Goal: Register for event/course: Register for event/course

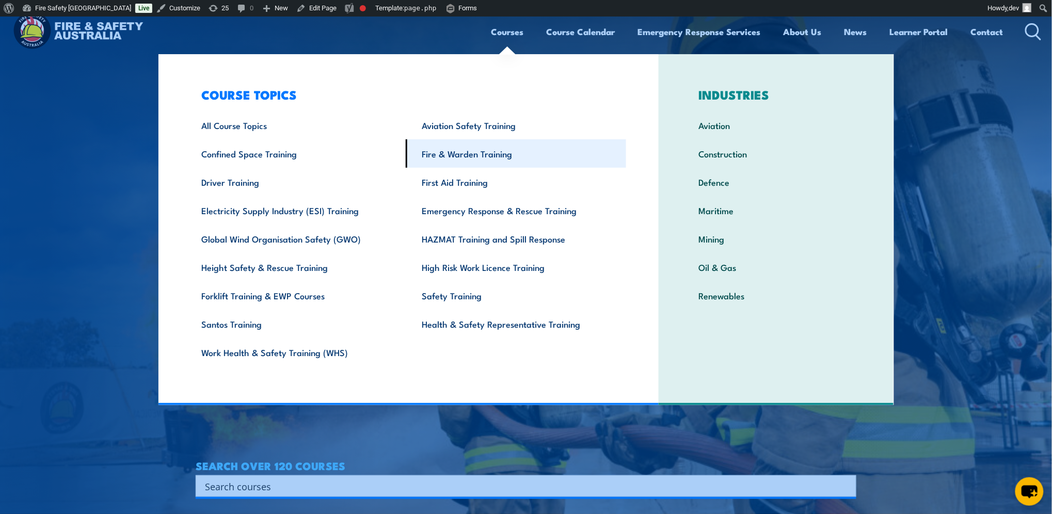
click at [448, 159] on link "Fire & Warden Training" at bounding box center [516, 153] width 220 height 28
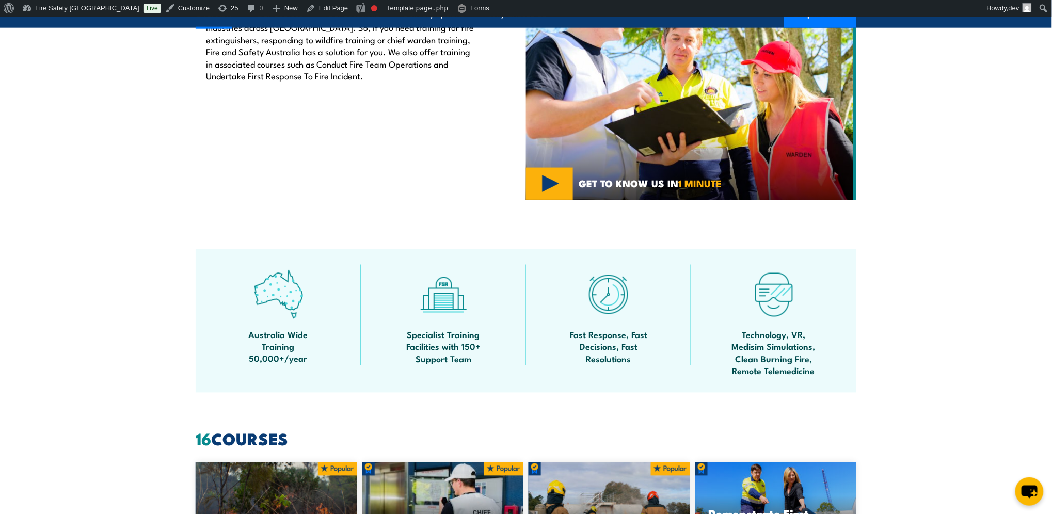
scroll to position [272, 0]
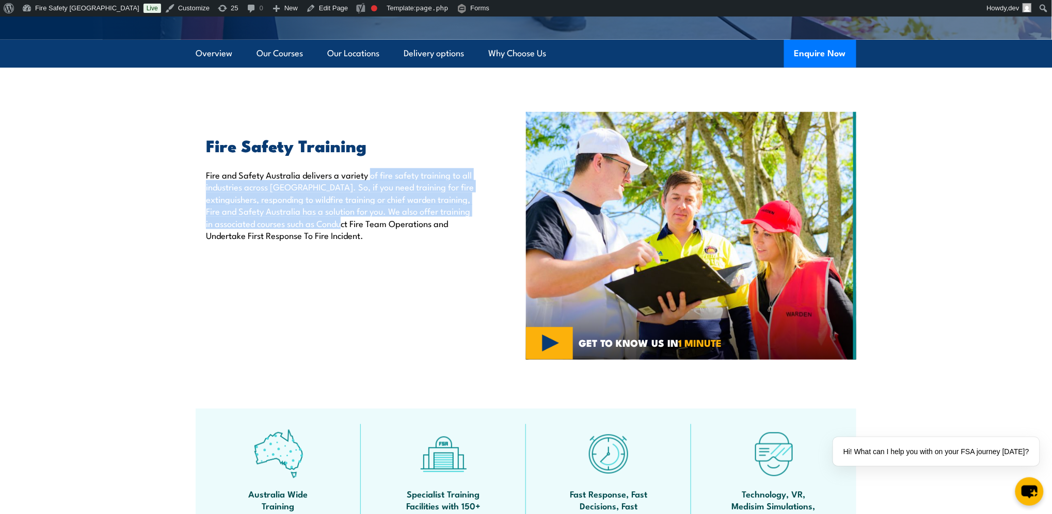
drag, startPoint x: 370, startPoint y: 171, endPoint x: 370, endPoint y: 218, distance: 47.0
click at [370, 218] on p "Fire and Safety Australia delivers a variety of fire safety training to all ind…" at bounding box center [342, 205] width 272 height 72
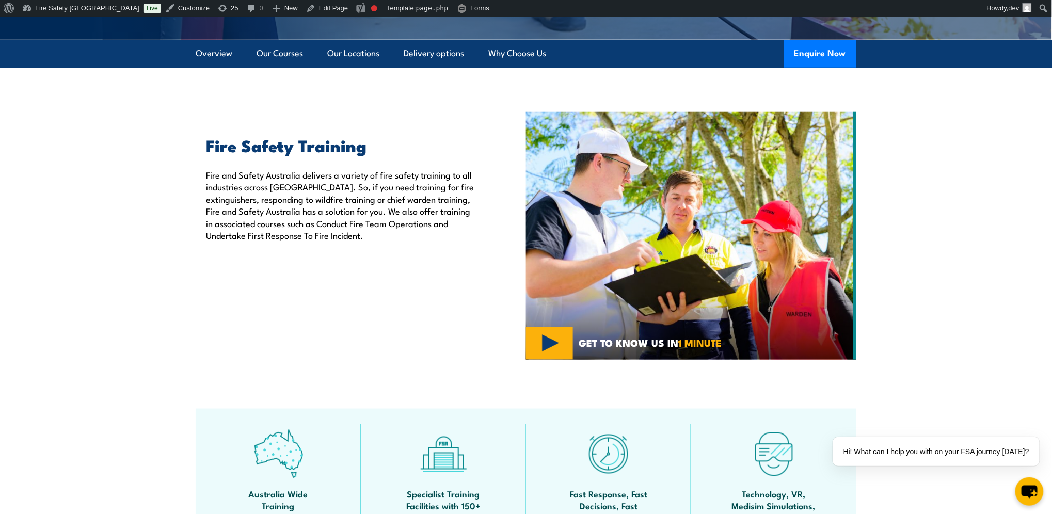
click at [370, 218] on p "Fire and Safety Australia delivers a variety of fire safety training to all ind…" at bounding box center [342, 205] width 272 height 72
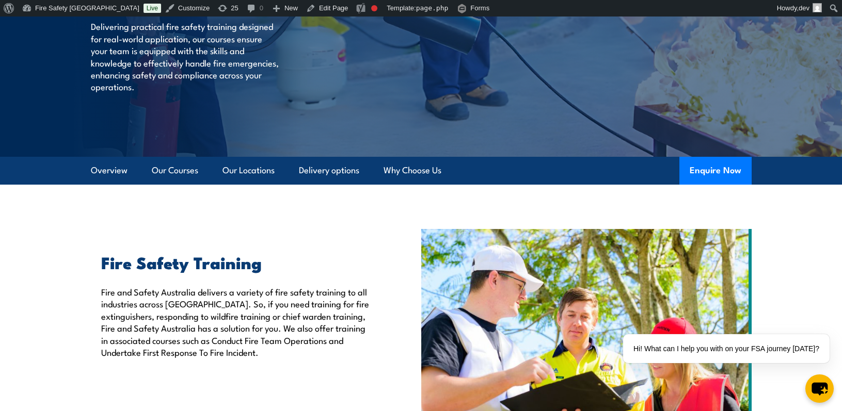
scroll to position [0, 0]
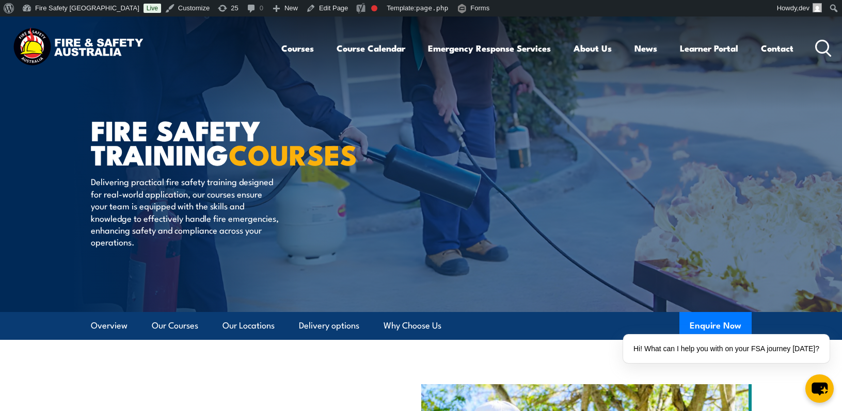
click at [483, 64] on div "Courses Course Calendar Emergency Response Services Services Overview Emergency…" at bounding box center [556, 48] width 551 height 44
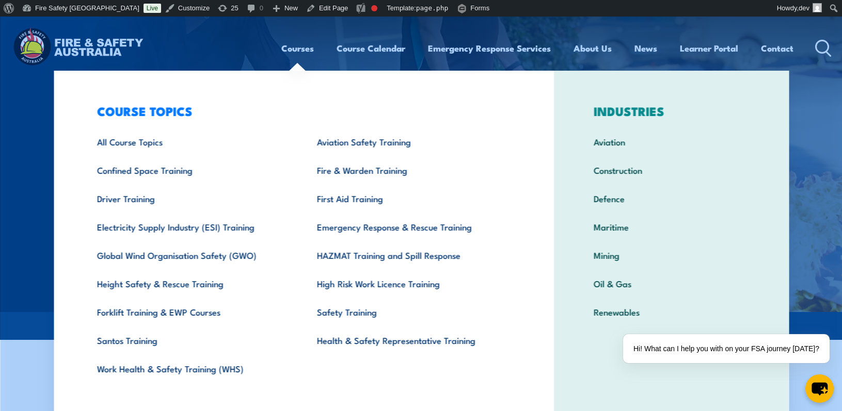
click at [295, 49] on link "Courses" at bounding box center [297, 48] width 33 height 27
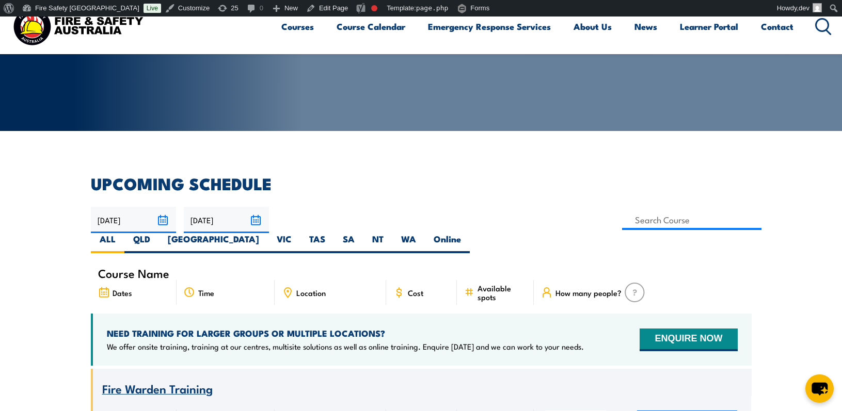
scroll to position [239, 0]
